Goal: Transaction & Acquisition: Purchase product/service

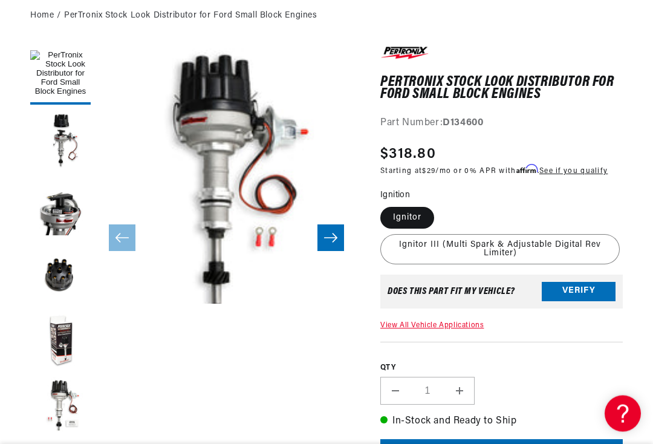
scroll to position [138, 0]
click at [54, 146] on button "Load image 2 in gallery view" at bounding box center [60, 141] width 61 height 61
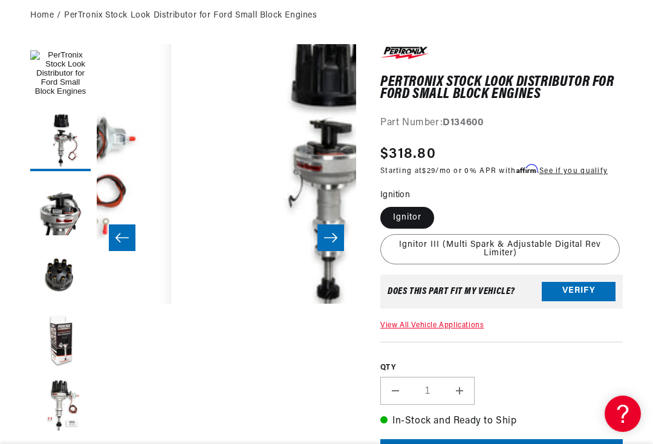
scroll to position [0, 260]
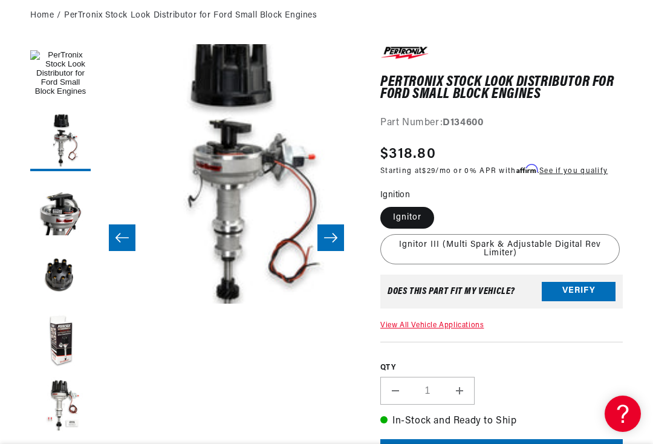
click at [52, 219] on button "Load image 3 in gallery view" at bounding box center [60, 207] width 61 height 61
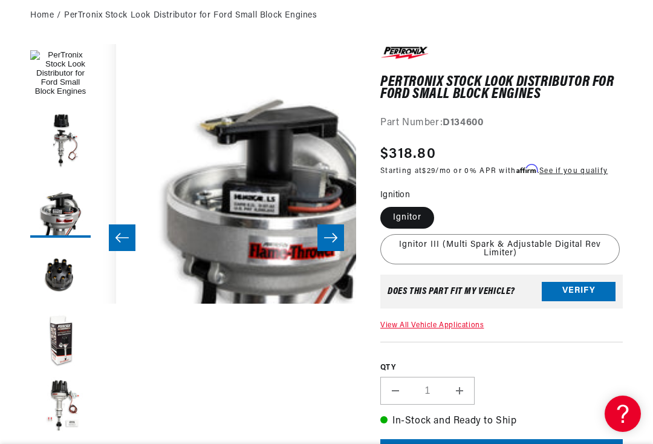
scroll to position [0, 0]
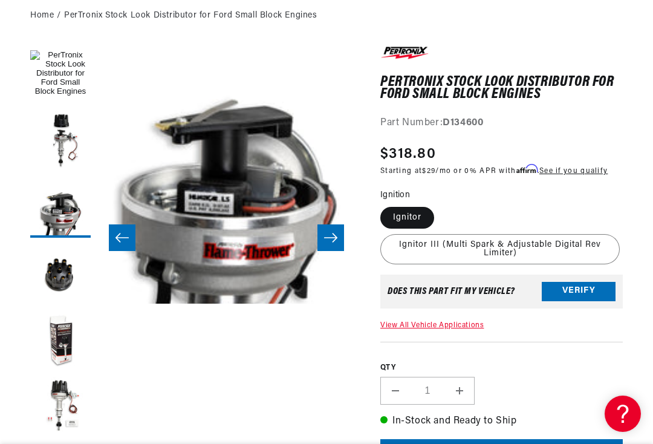
click at [42, 269] on button "Load image 4 in gallery view" at bounding box center [60, 274] width 61 height 61
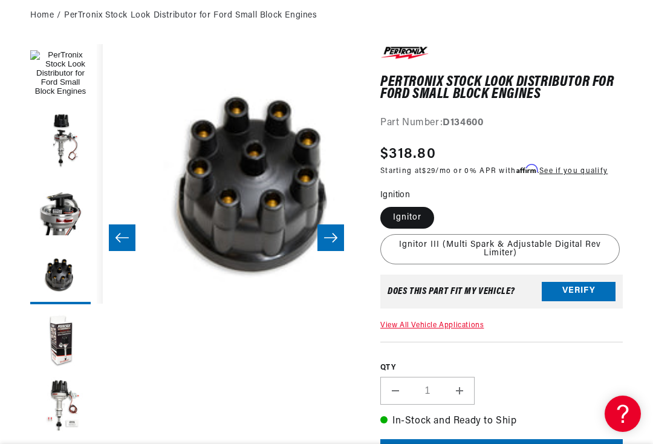
scroll to position [0, 779]
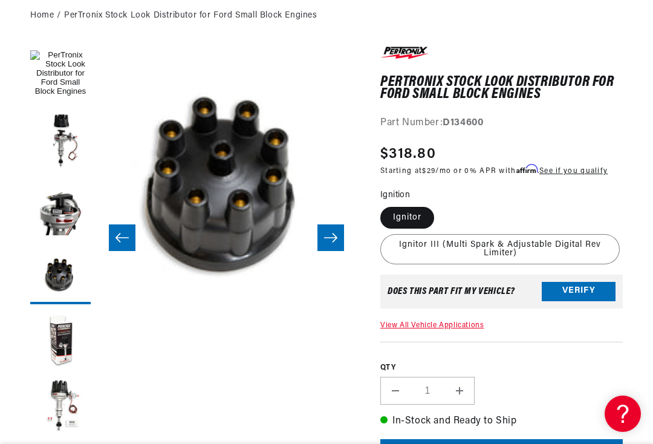
click at [54, 342] on button "Load image 5 in gallery view" at bounding box center [60, 340] width 61 height 61
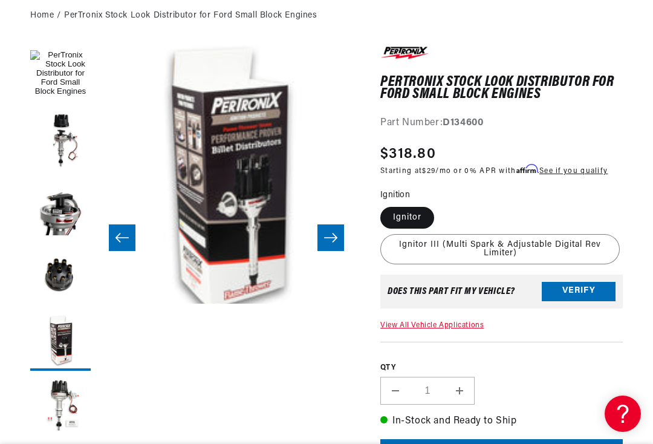
click at [47, 405] on button "Load image 6 in gallery view" at bounding box center [60, 407] width 61 height 61
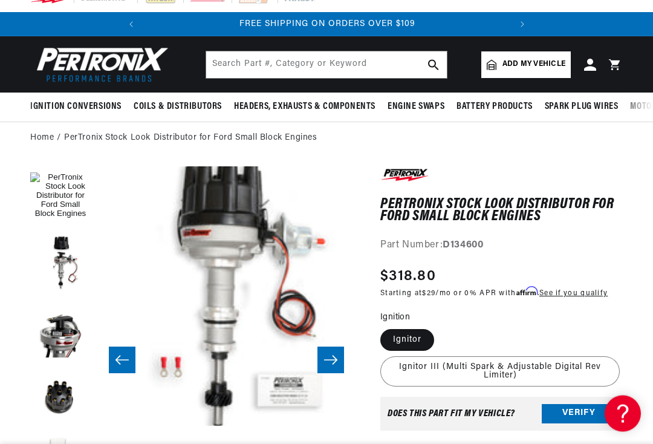
scroll to position [0, 0]
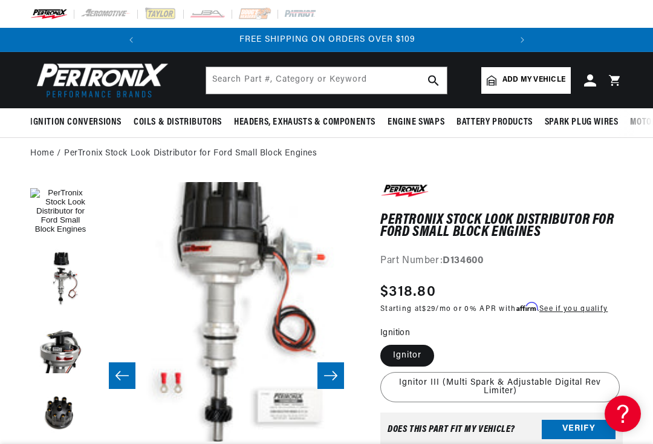
click at [44, 152] on link "Home" at bounding box center [42, 153] width 24 height 13
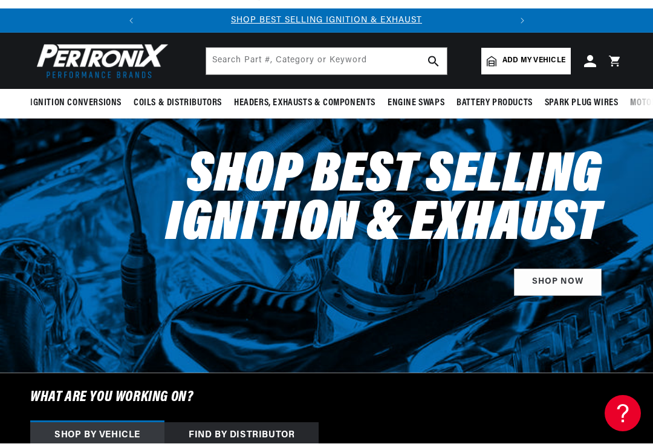
scroll to position [19, 0]
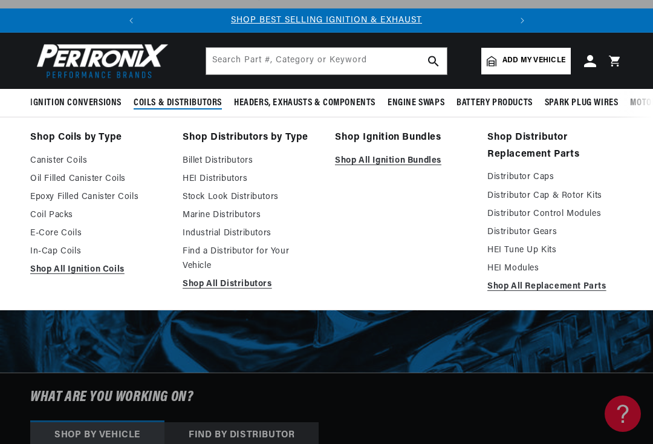
click at [197, 200] on link "Stock Look Distributors" at bounding box center [251, 197] width 136 height 15
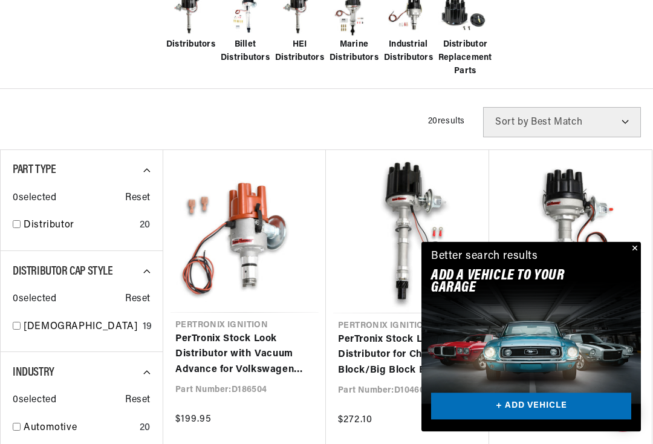
scroll to position [325, 0]
click at [638, 257] on button "Close" at bounding box center [634, 249] width 15 height 15
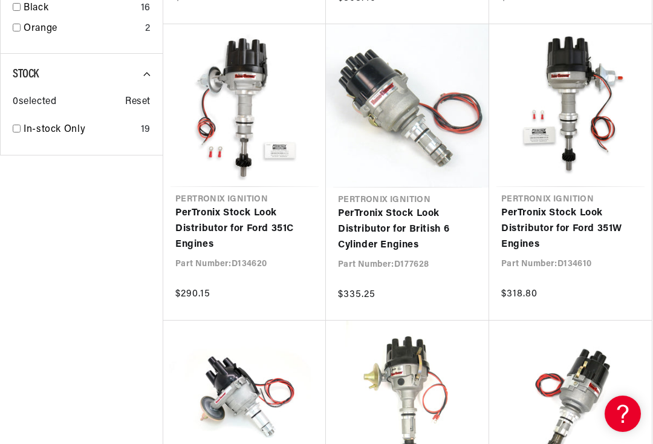
scroll to position [0, 0]
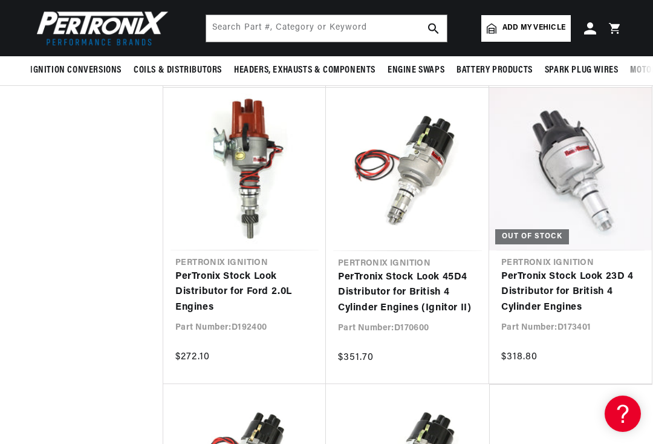
scroll to position [1867, 0]
